Goal: Contribute content

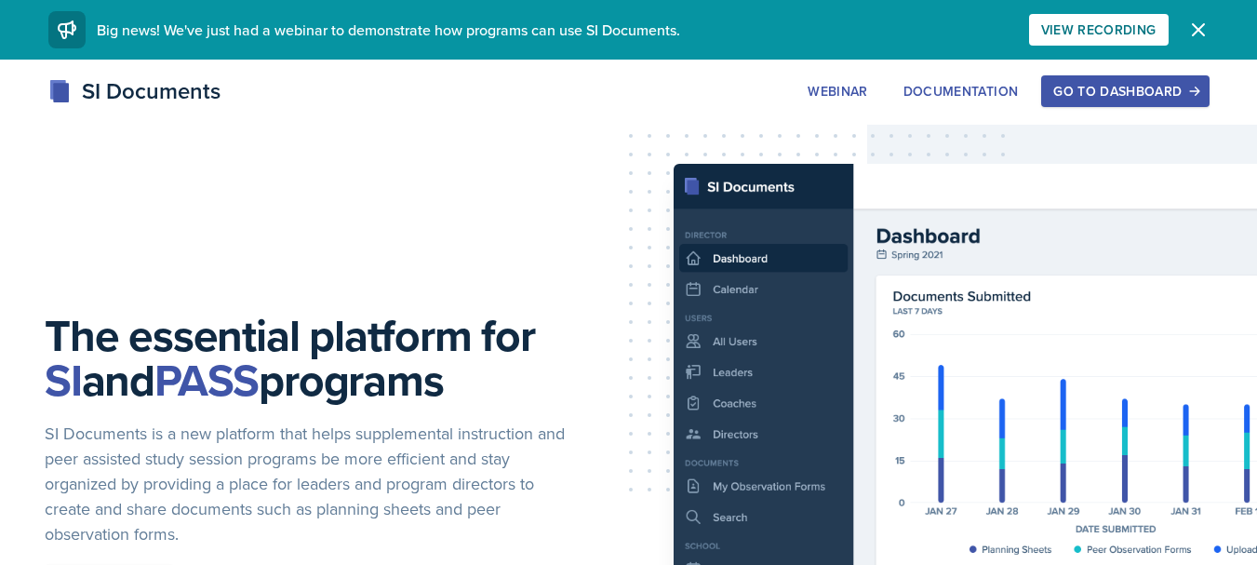
click at [1107, 102] on button "Go to Dashboard" at bounding box center [1124, 91] width 167 height 32
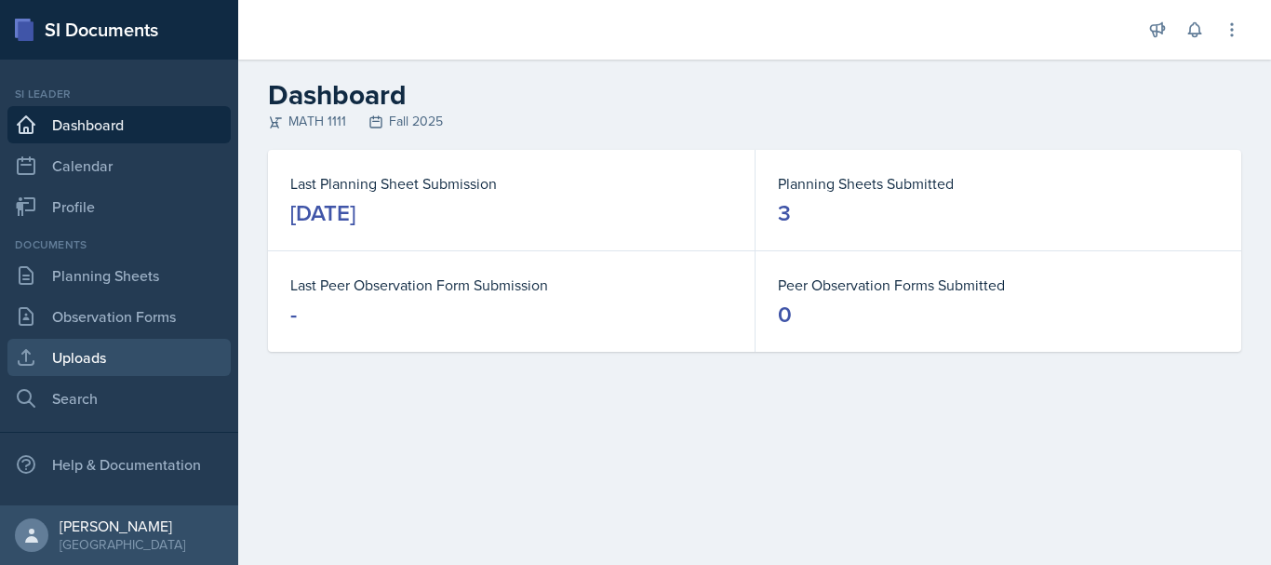
click at [141, 361] on link "Uploads" at bounding box center [118, 357] width 223 height 37
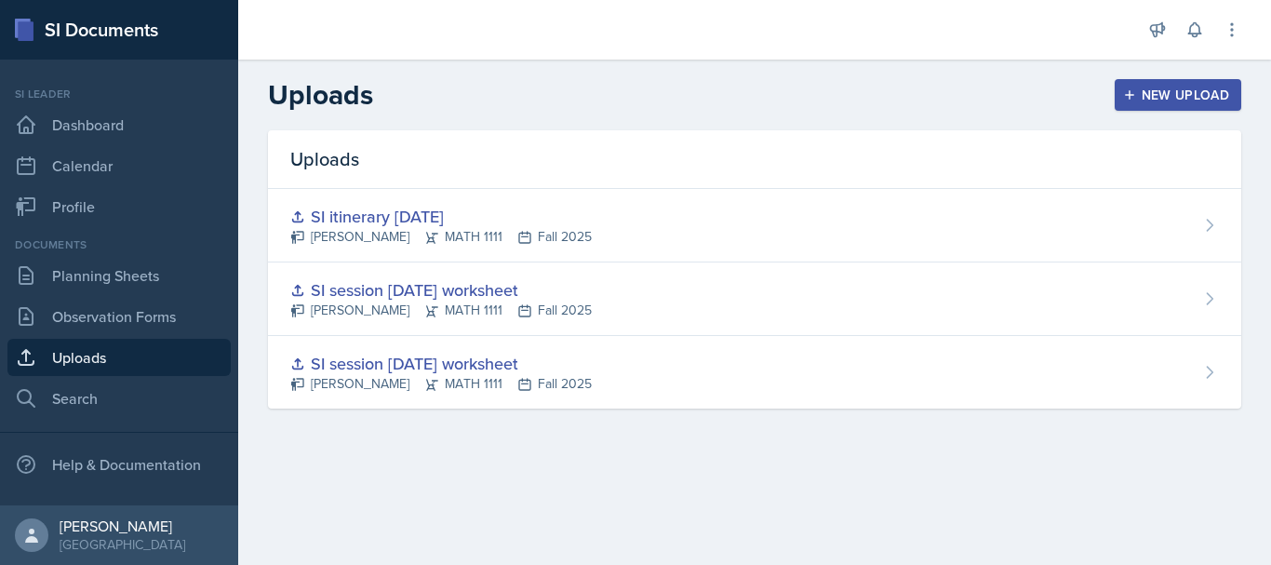
click at [1168, 105] on button "New Upload" at bounding box center [1178, 95] width 127 height 32
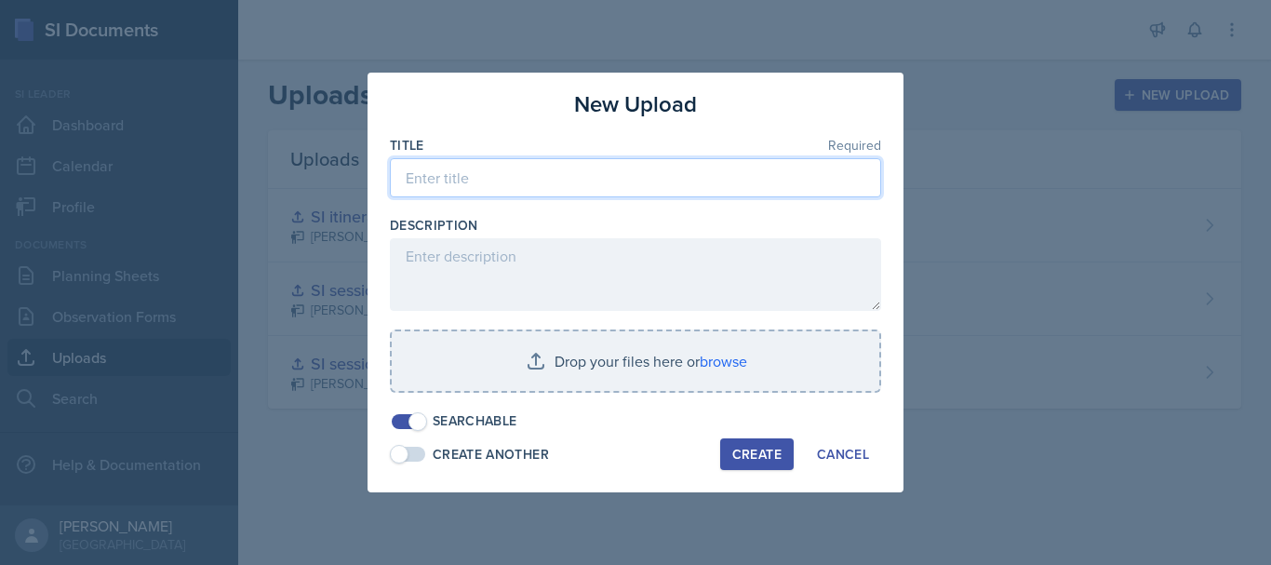
click at [523, 190] on input at bounding box center [635, 177] width 491 height 39
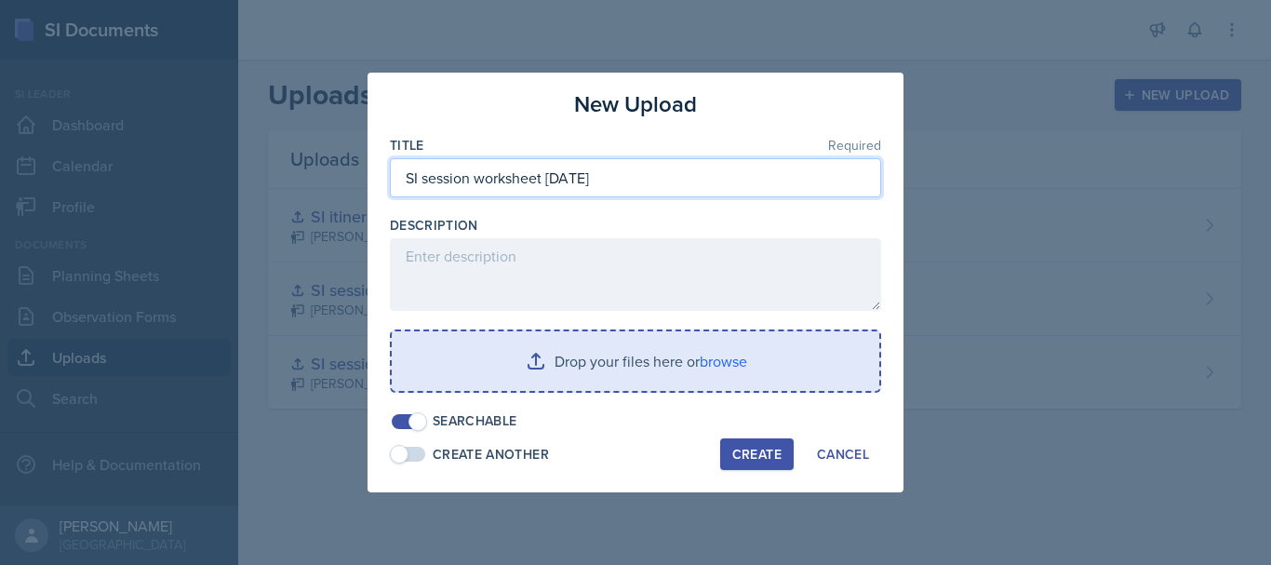
type input "SI session worksheet [DATE]"
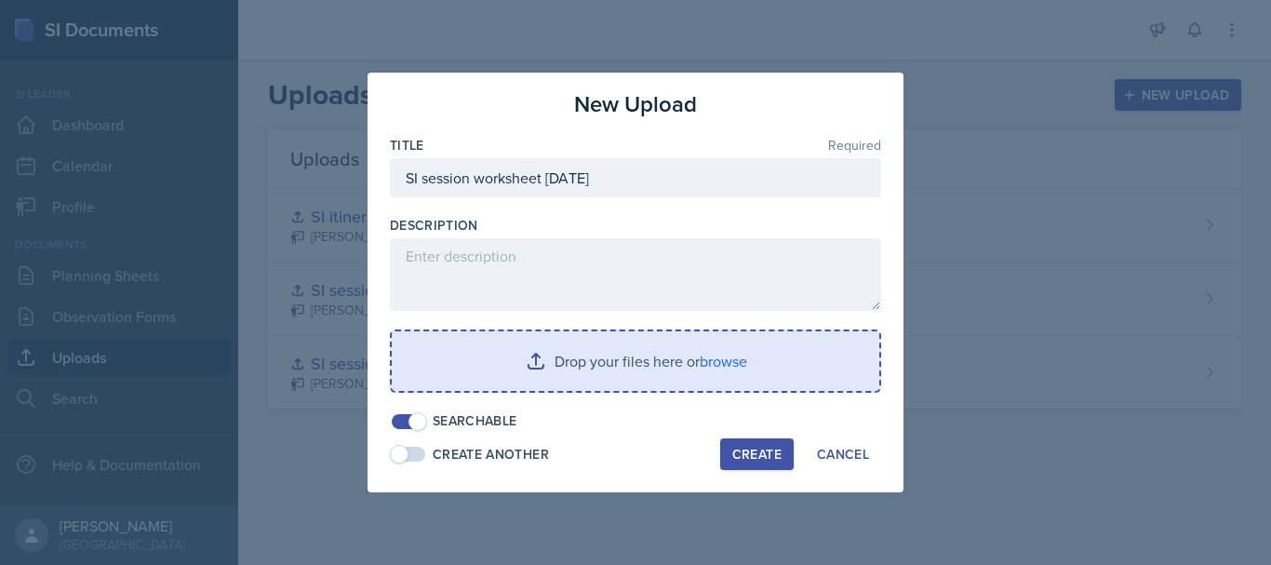
click at [441, 359] on input "file" at bounding box center [636, 361] width 488 height 60
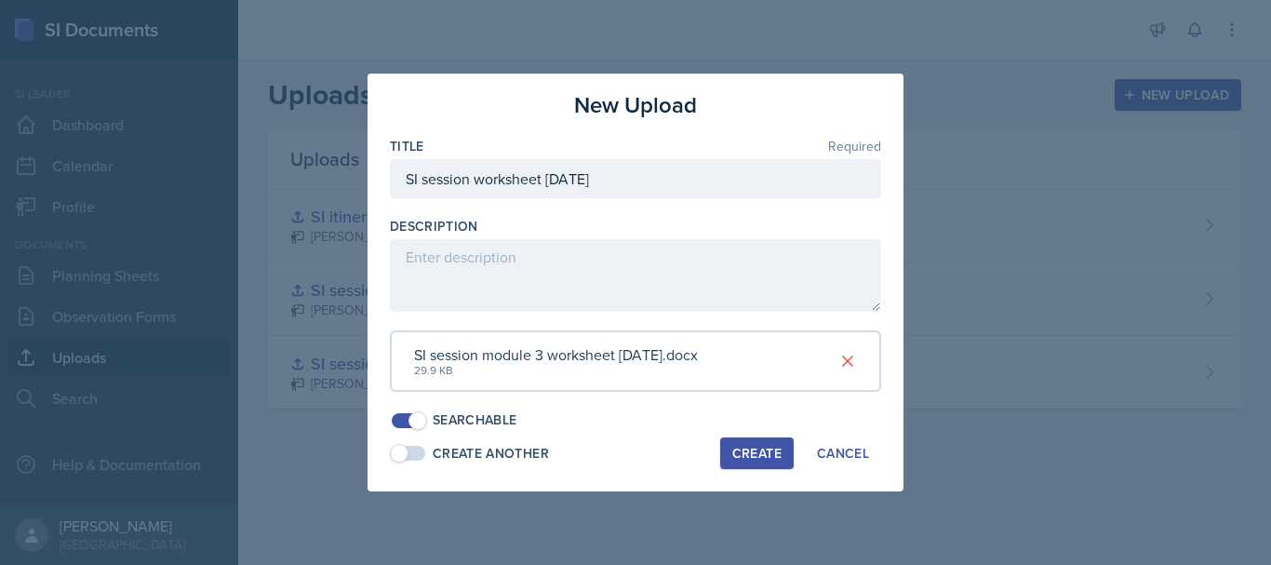
click at [730, 454] on button "Create" at bounding box center [757, 453] width 74 height 32
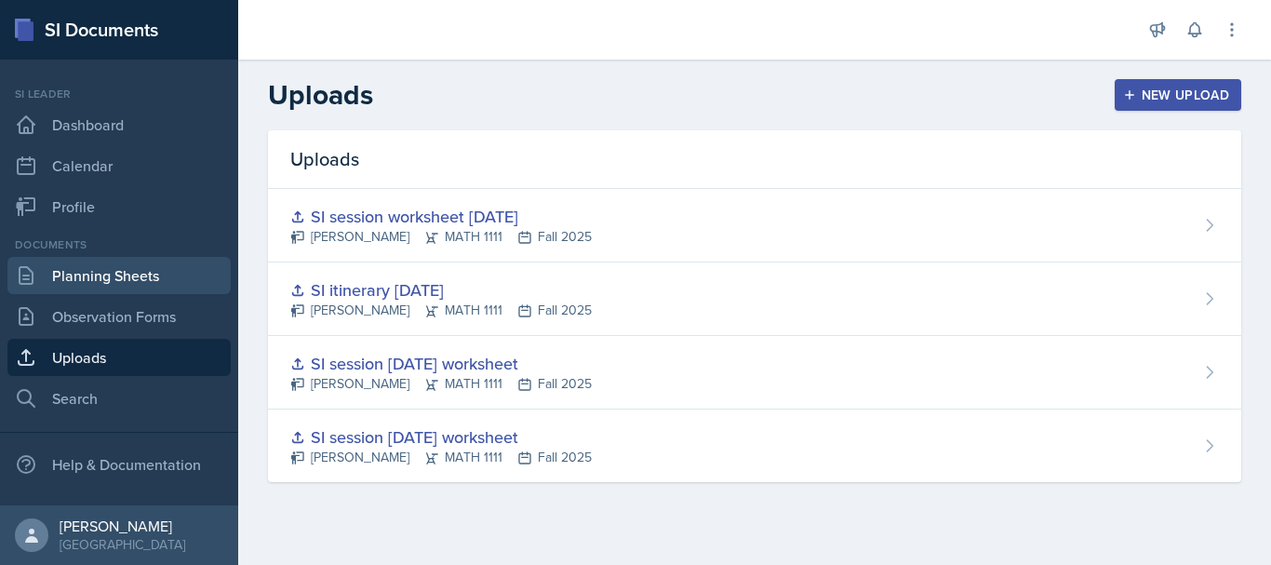
click at [180, 287] on link "Planning Sheets" at bounding box center [118, 275] width 223 height 37
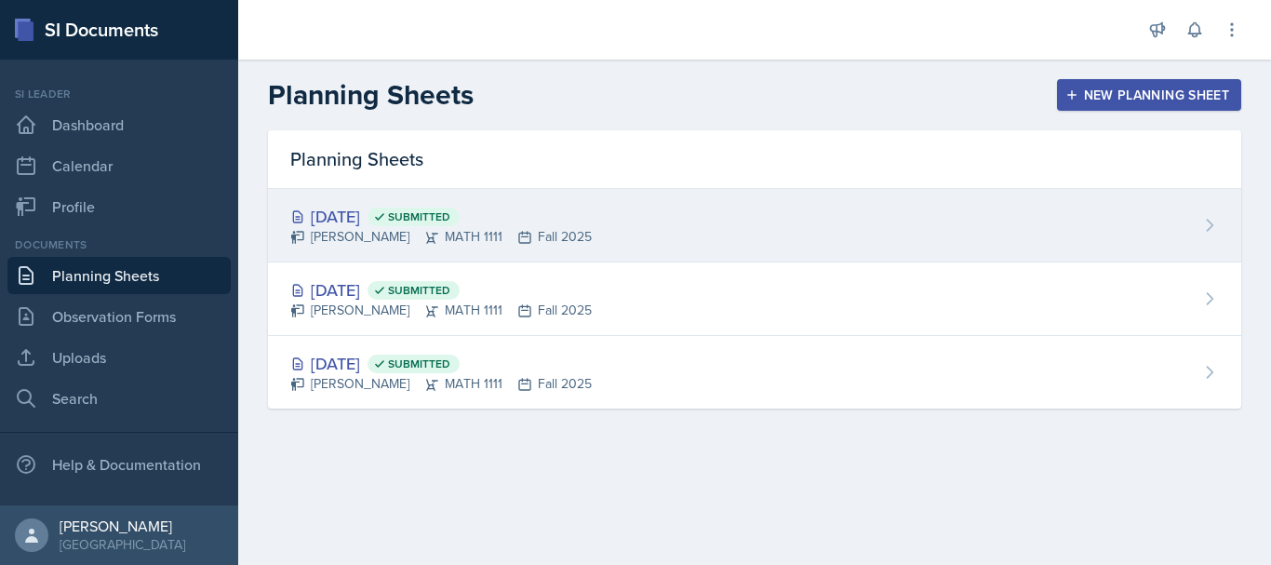
click at [571, 230] on div "[PERSON_NAME] MATH 1111 Fall 2025" at bounding box center [440, 237] width 301 height 20
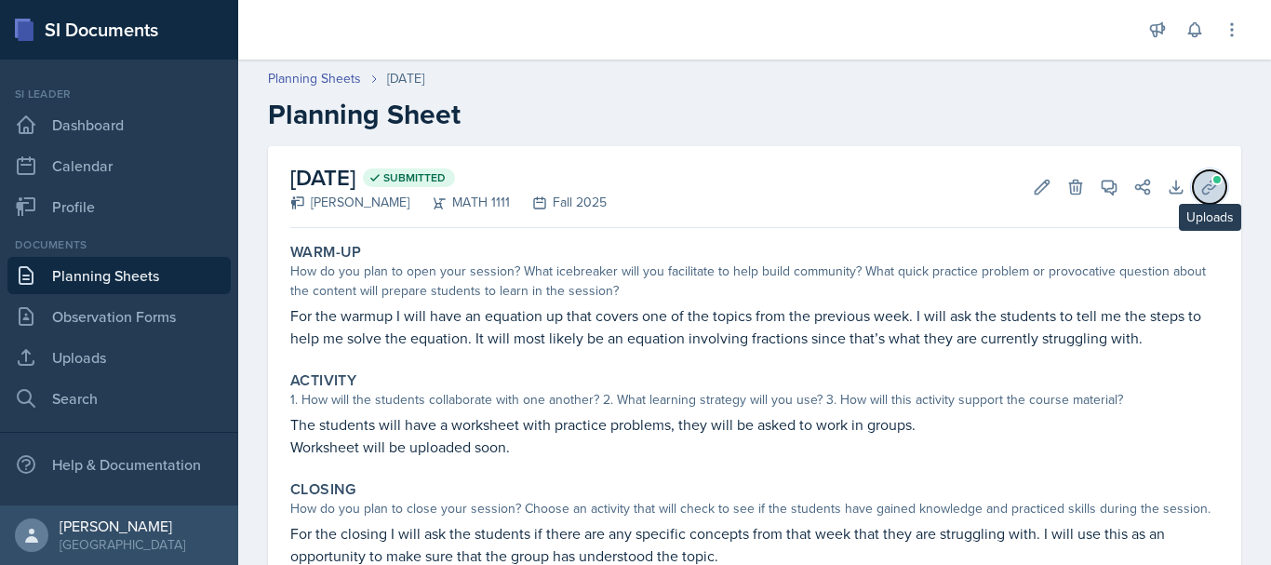
click at [1202, 185] on icon at bounding box center [1209, 187] width 14 height 14
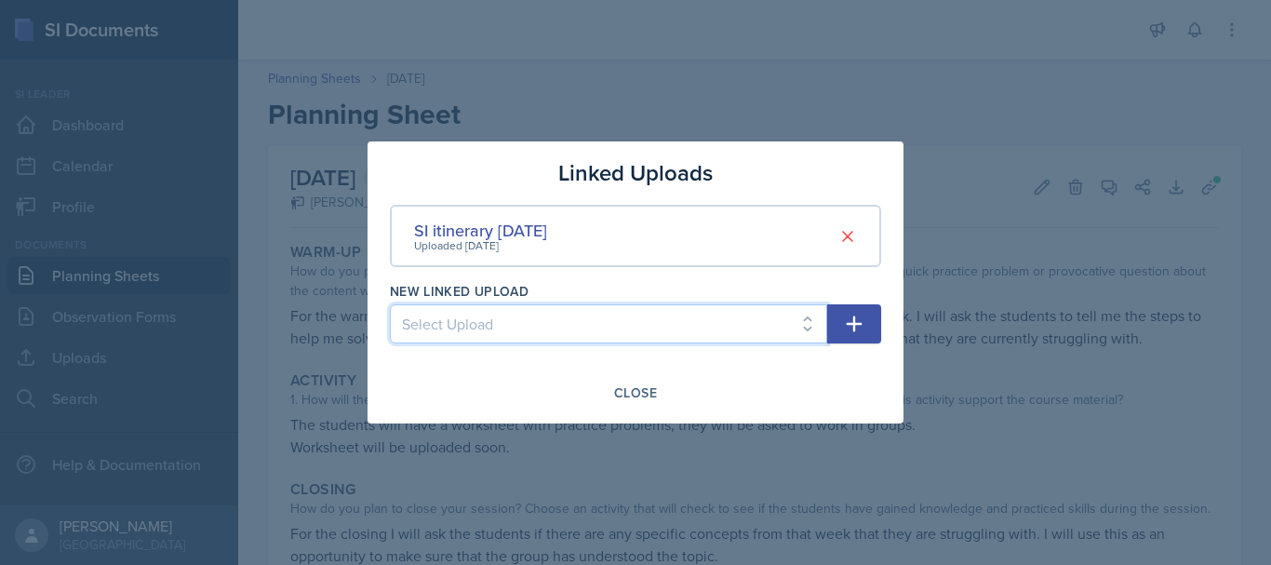
click at [751, 321] on select "Select Upload SI session [DATE] worksheet SI session [DATE] worksheet SI sessio…" at bounding box center [608, 323] width 437 height 39
select select "4c810ea3-1a1f-46af-86ac-f3c253a9c79b"
click at [390, 304] on select "Select Upload SI session [DATE] worksheet SI session [DATE] worksheet SI sessio…" at bounding box center [608, 323] width 437 height 39
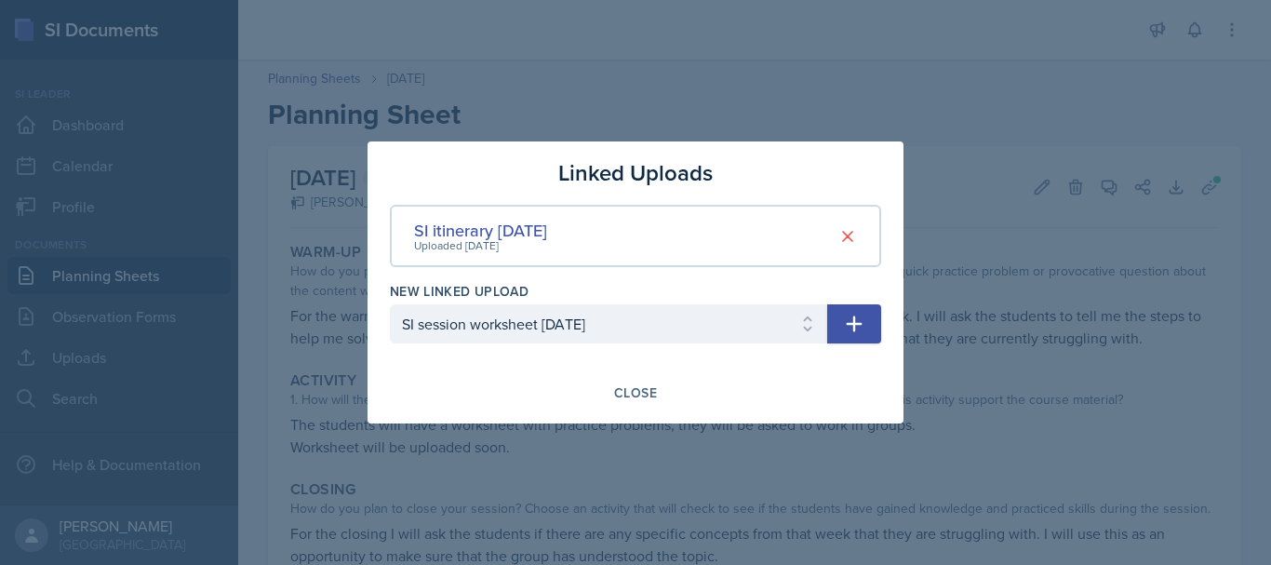
click at [854, 328] on icon "button" at bounding box center [855, 324] width 16 height 16
select select
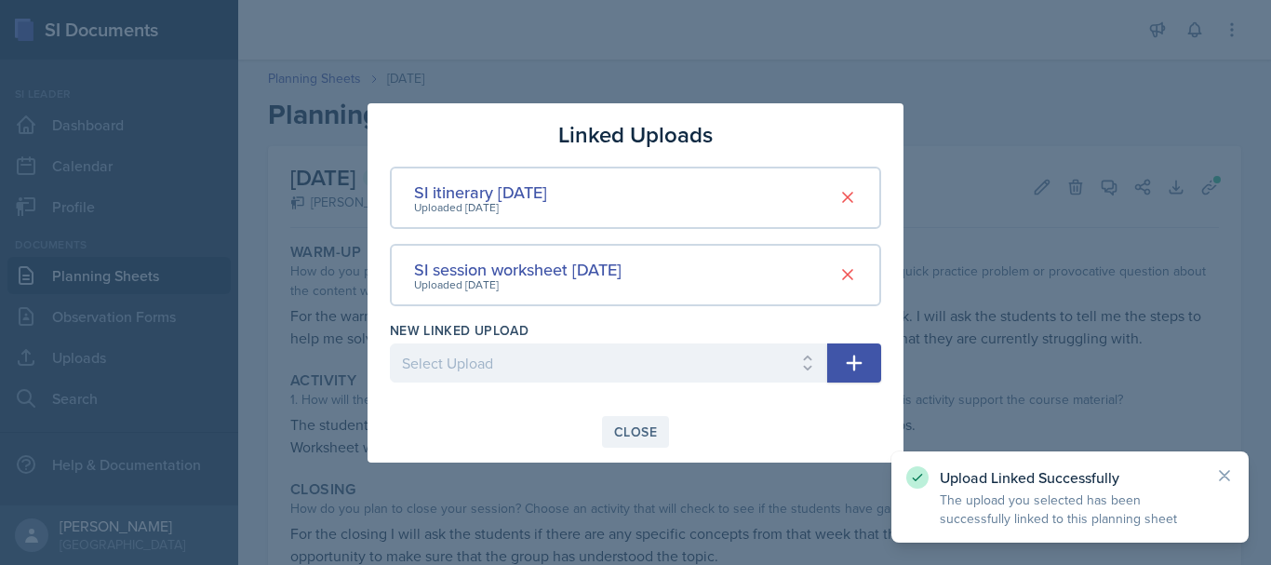
click at [635, 429] on div "Close" at bounding box center [635, 431] width 43 height 15
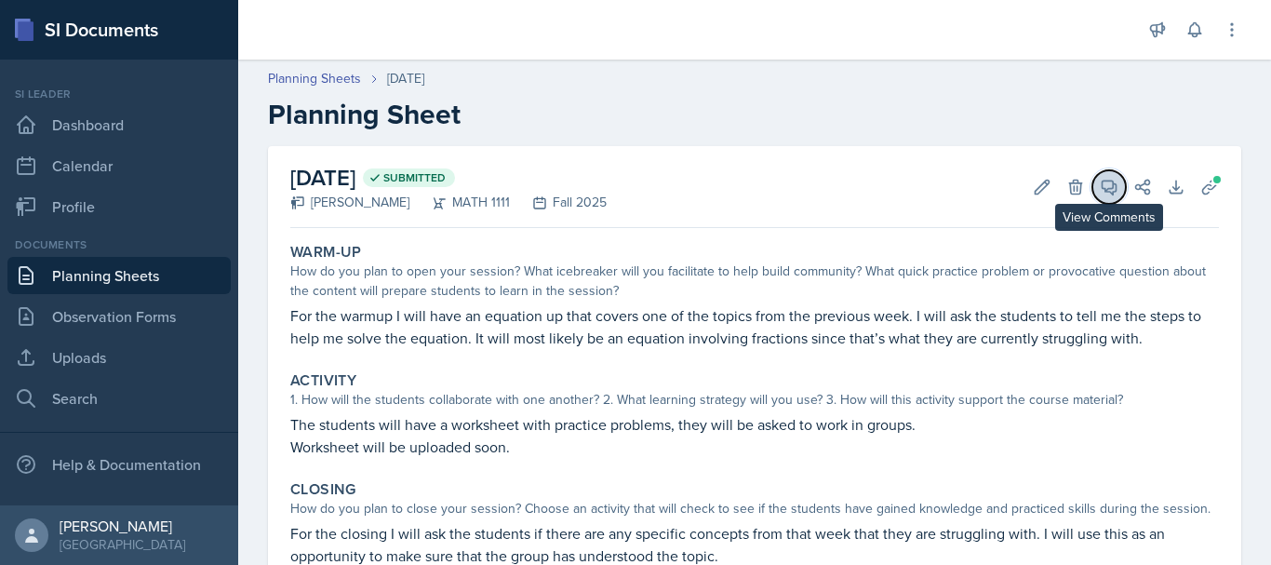
click at [1097, 197] on button "View Comments" at bounding box center [1108, 186] width 33 height 33
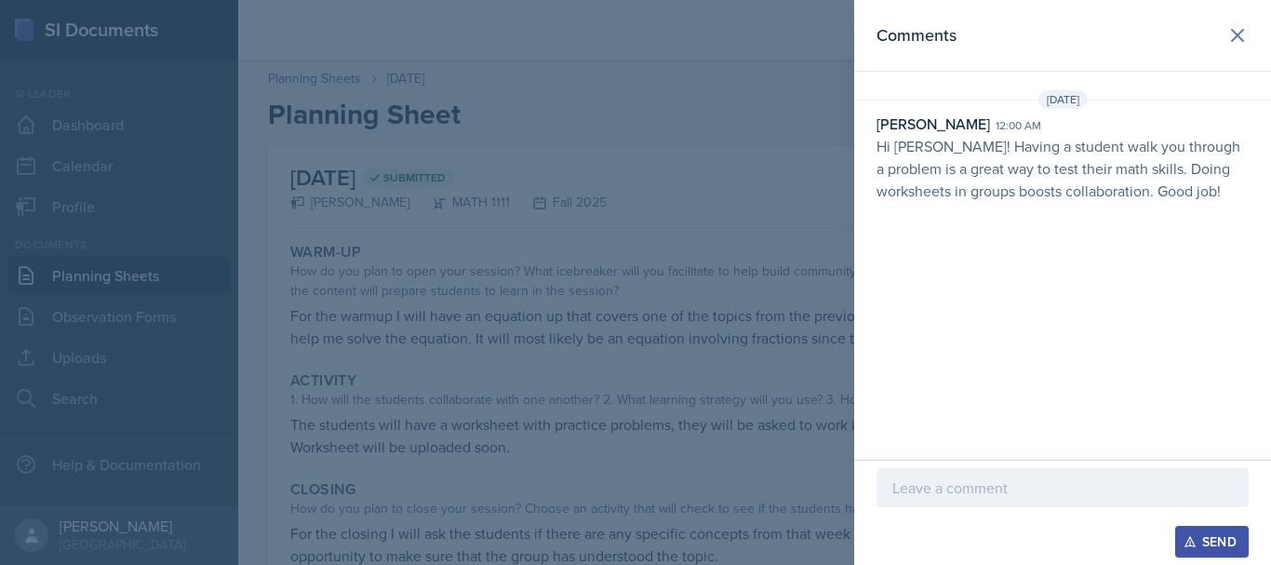
click at [956, 491] on p at bounding box center [1062, 487] width 341 height 22
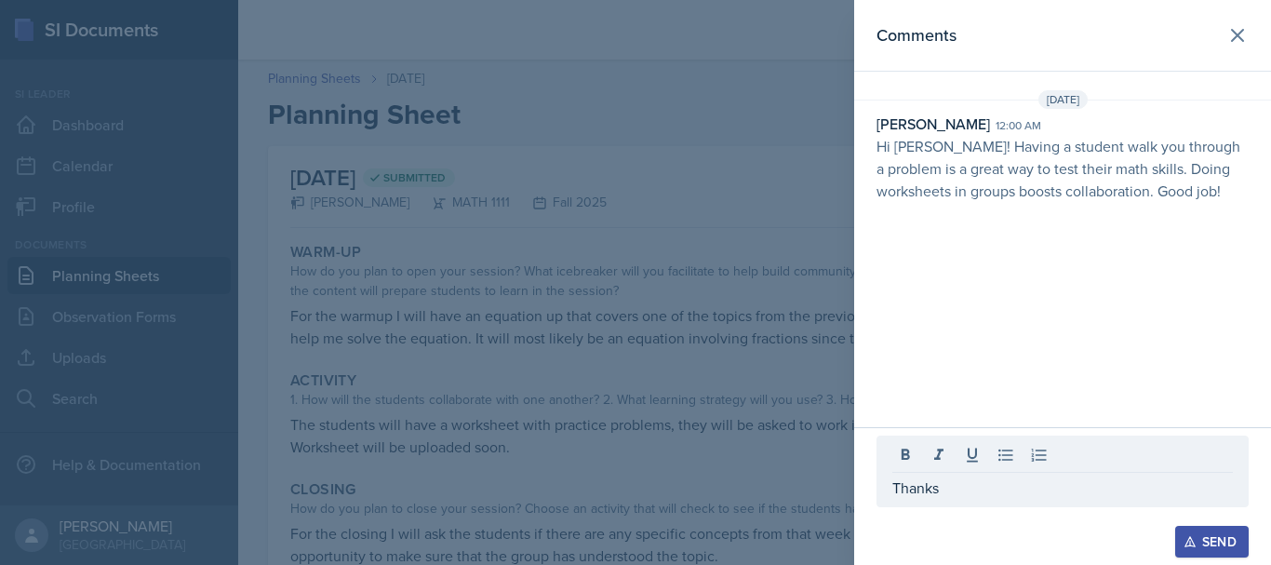
click at [1217, 529] on button "Send" at bounding box center [1212, 542] width 74 height 32
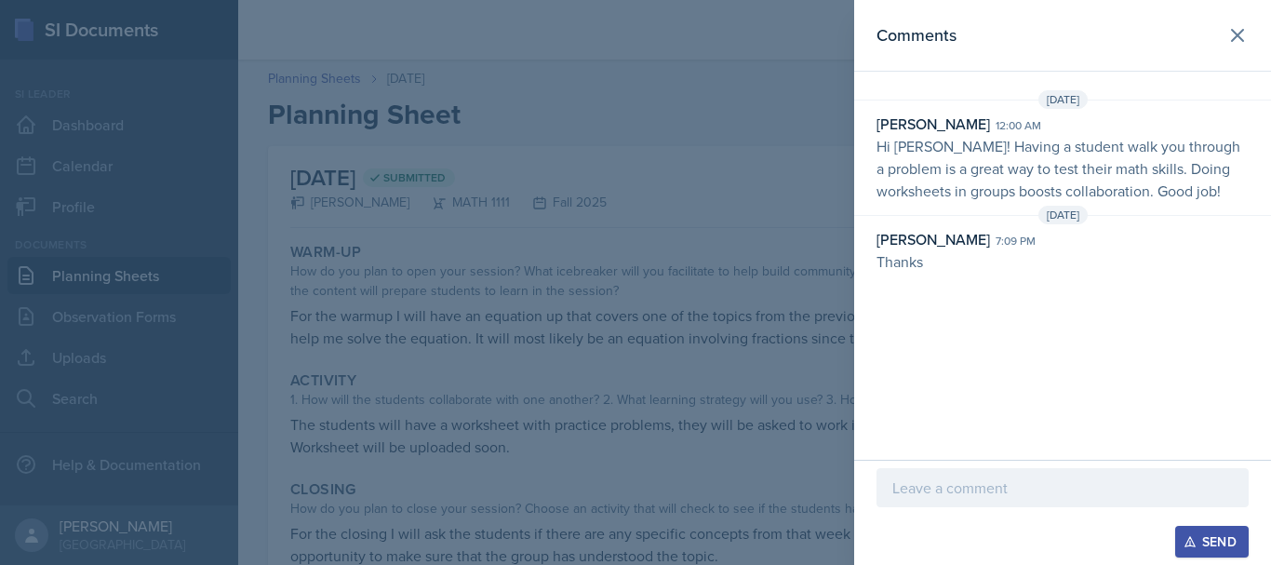
click at [789, 355] on div at bounding box center [635, 282] width 1271 height 565
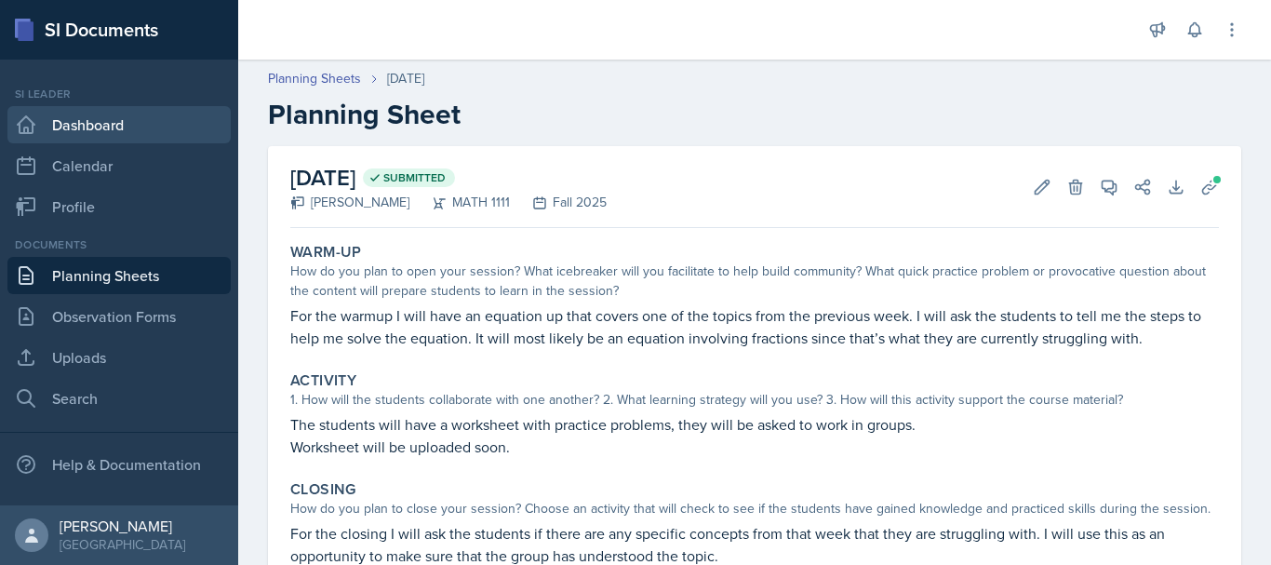
click at [96, 122] on link "Dashboard" at bounding box center [118, 124] width 223 height 37
